Goal: Answer question/provide support

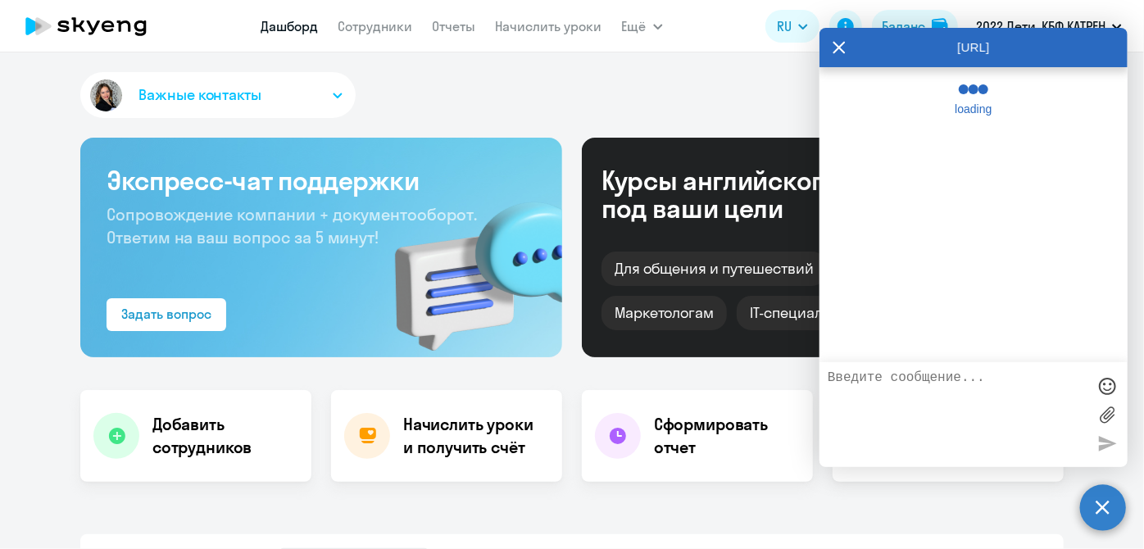
select select "30"
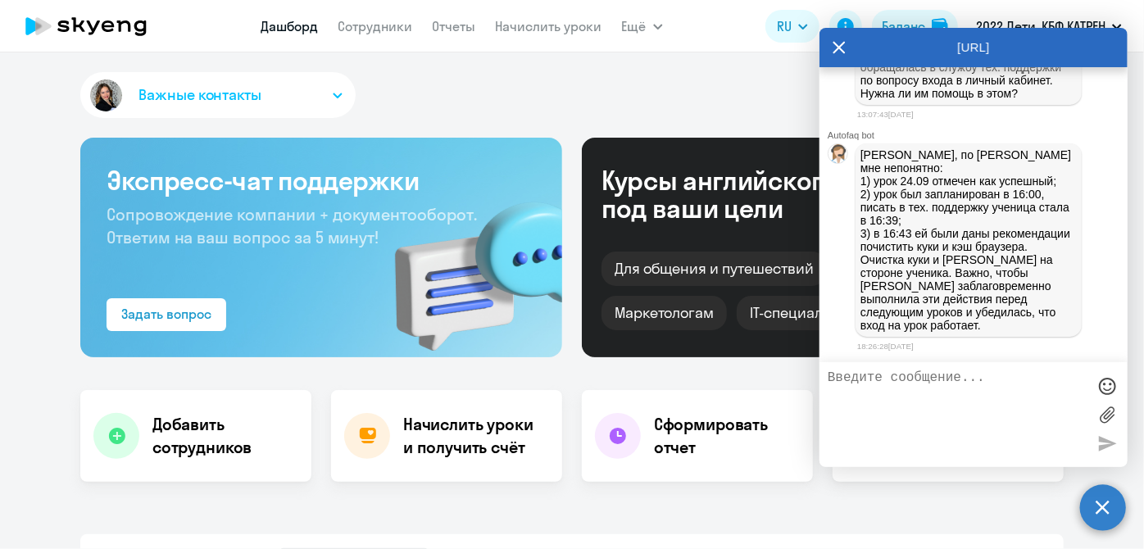
scroll to position [247804, 0]
drag, startPoint x: 861, startPoint y: 148, endPoint x: 1047, endPoint y: 243, distance: 209.7
click at [1047, 100] on p "[PERSON_NAME], [PERSON_NAME] занимался по [DATE] и [DATE] в 18:00. Но уроки ост…" at bounding box center [969, 47] width 216 height 105
copy p "[PERSON_NAME], [PERSON_NAME] занимался по [DATE] и [DATE] в 18:00. Но уроки ост…"
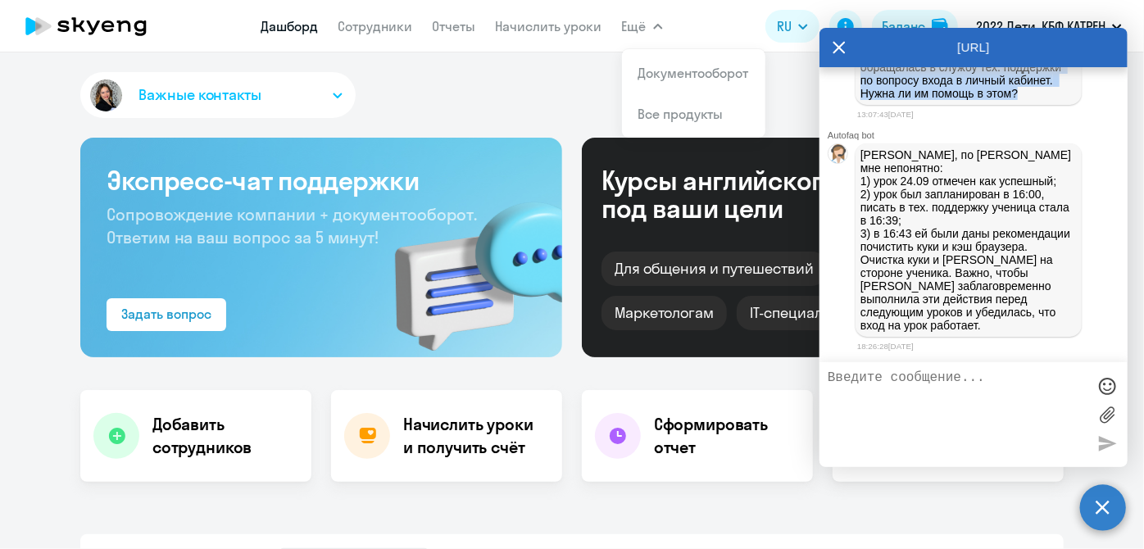
scroll to position [247953, 0]
click at [911, 409] on textarea at bounding box center [957, 414] width 259 height 89
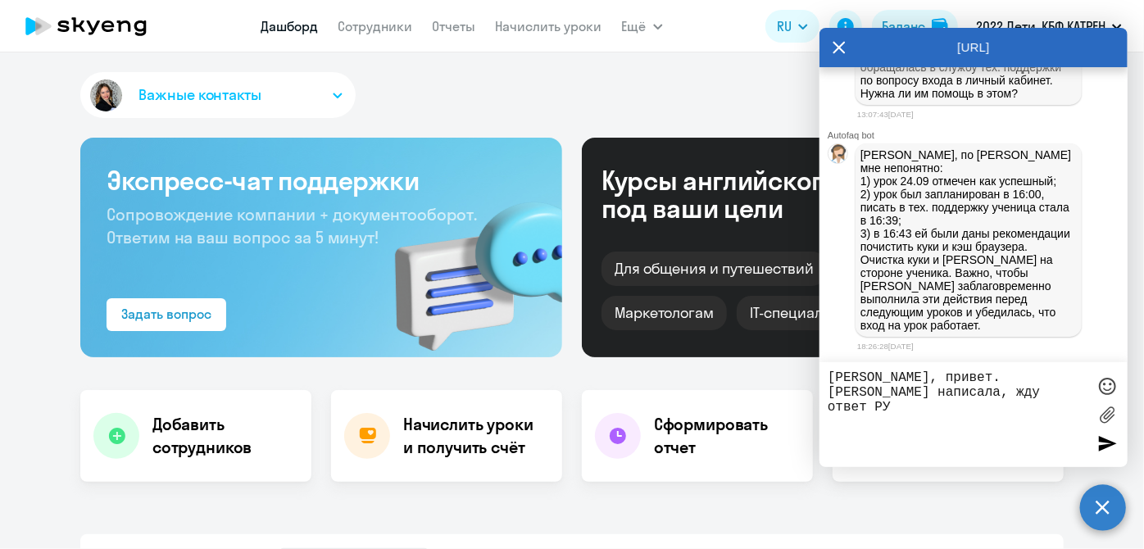
type textarea "[PERSON_NAME], привет. [PERSON_NAME] написала, жду ответ РУ."
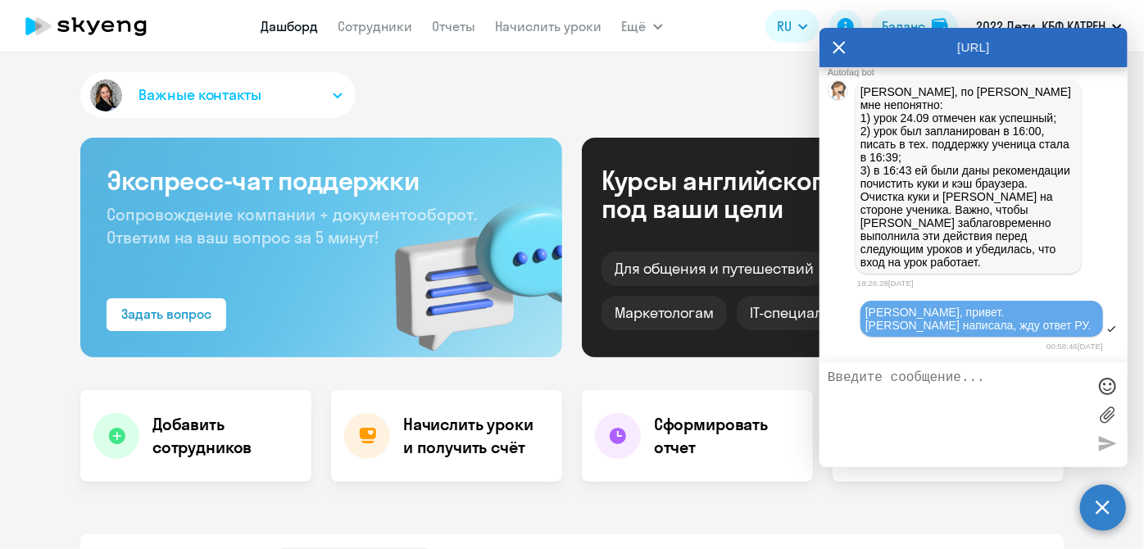
scroll to position [248016, 0]
type textarea "[PERSON_NAME] уточню"
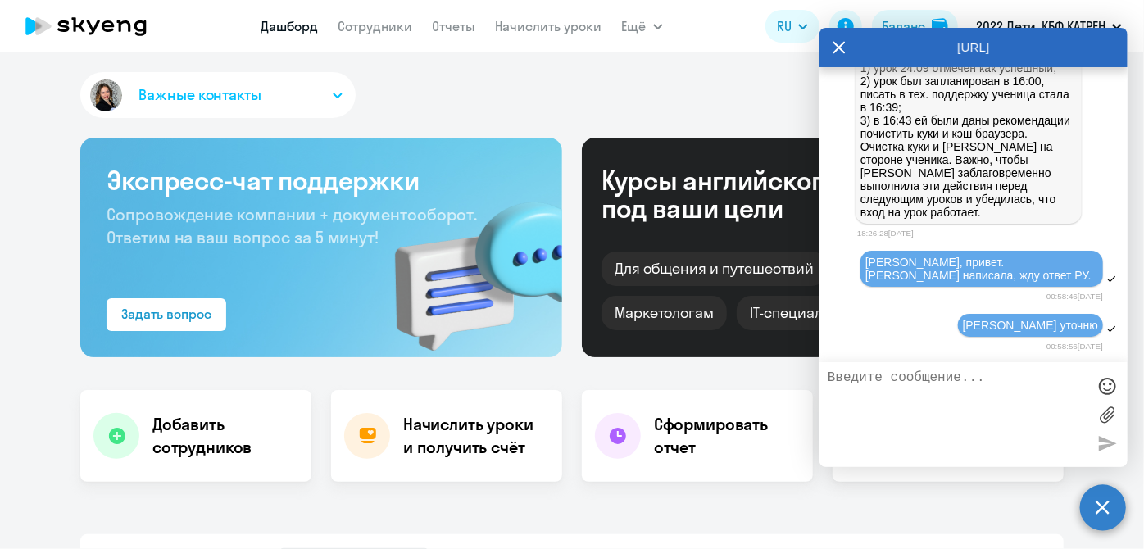
scroll to position [247991, 0]
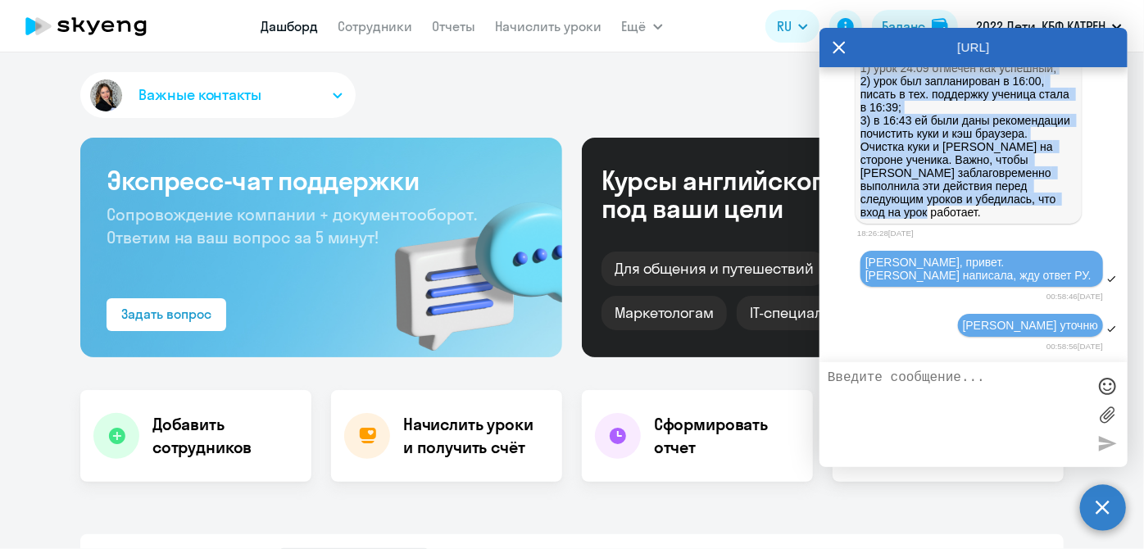
drag, startPoint x: 909, startPoint y: 118, endPoint x: 1066, endPoint y: 285, distance: 229.6
click at [1066, 224] on div "[PERSON_NAME], по [PERSON_NAME] мне непонятно: 1) урок 24.09 отмечен как успешн…" at bounding box center [969, 126] width 226 height 193
copy p "по [PERSON_NAME] мне непонятно: 1) урок 24.09 отмечен как успешный; 2) урок был…"
